Goal: Communication & Community: Answer question/provide support

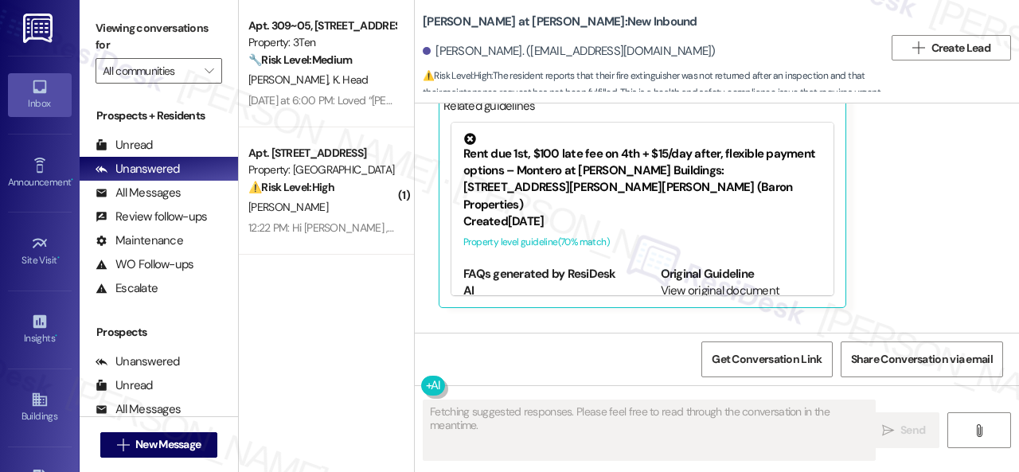
scroll to position [574, 0]
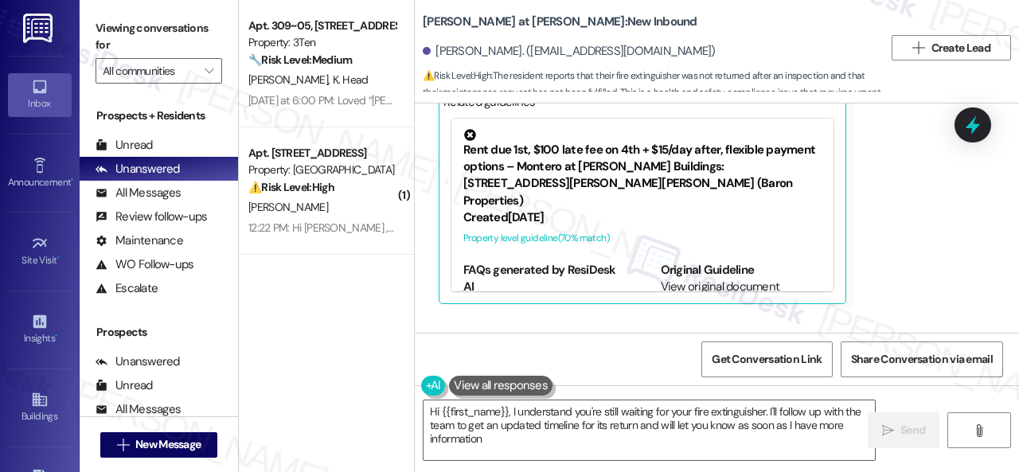
type textarea "Hi {{first_name}}, I understand you're still waiting for your fire extinguisher…"
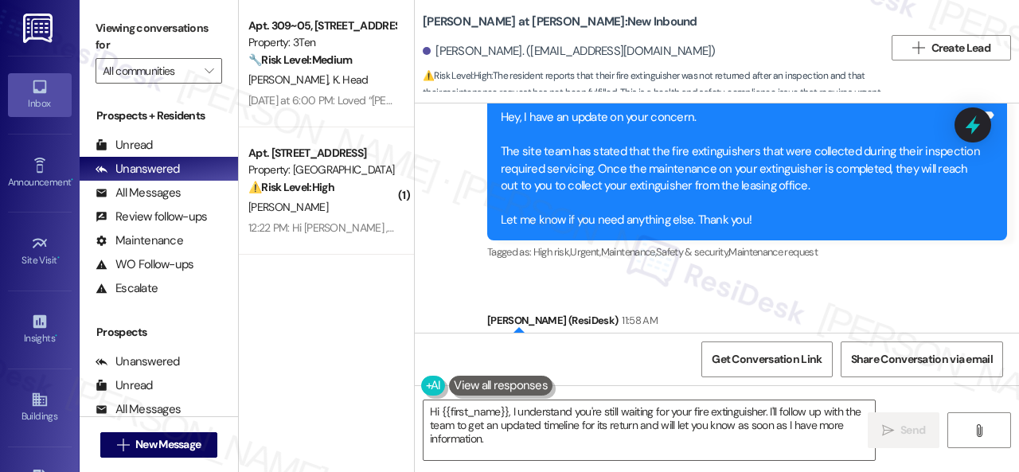
scroll to position [1370, 0]
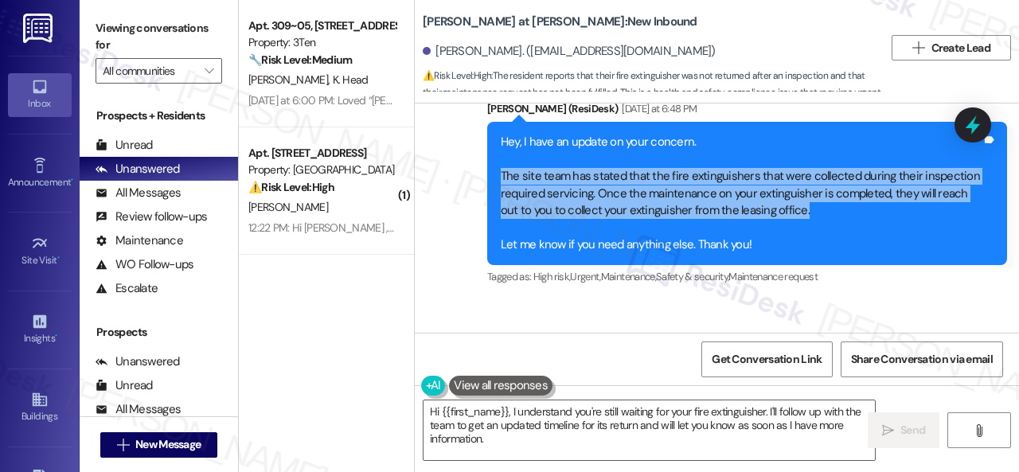
drag, startPoint x: 502, startPoint y: 190, endPoint x: 809, endPoint y: 232, distance: 310.0
click at [809, 232] on div "Hey, I have an update on your concern. The site team has stated that the fire e…" at bounding box center [741, 193] width 481 height 119
click at [792, 232] on div "Hey, I have an update on your concern. The site team has stated that the fire e…" at bounding box center [741, 193] width 481 height 119
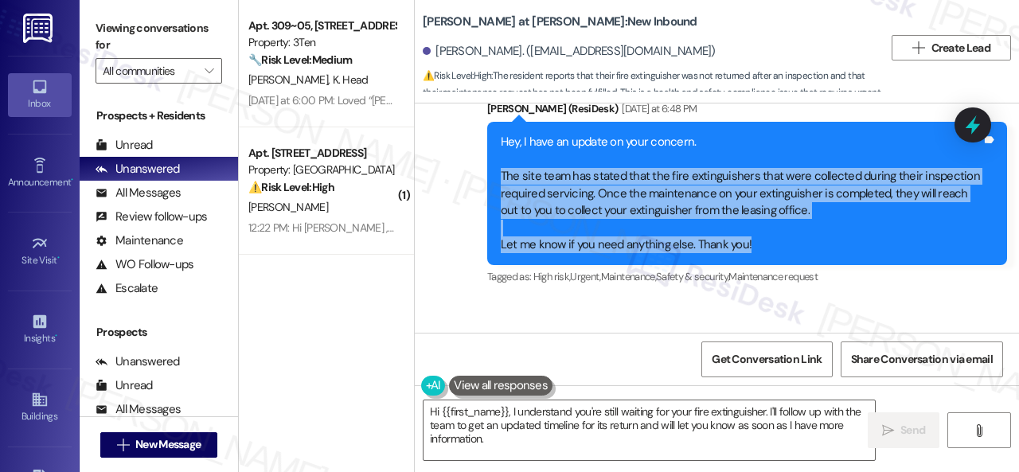
drag, startPoint x: 495, startPoint y: 189, endPoint x: 786, endPoint y: 271, distance: 302.1
click at [786, 265] on div "Hey, I have an update on your concern. The site team has stated that the fire e…" at bounding box center [747, 193] width 520 height 143
copy div "The site team has stated that the fire extinguishers that were collected during…"
